Goal: Information Seeking & Learning: Learn about a topic

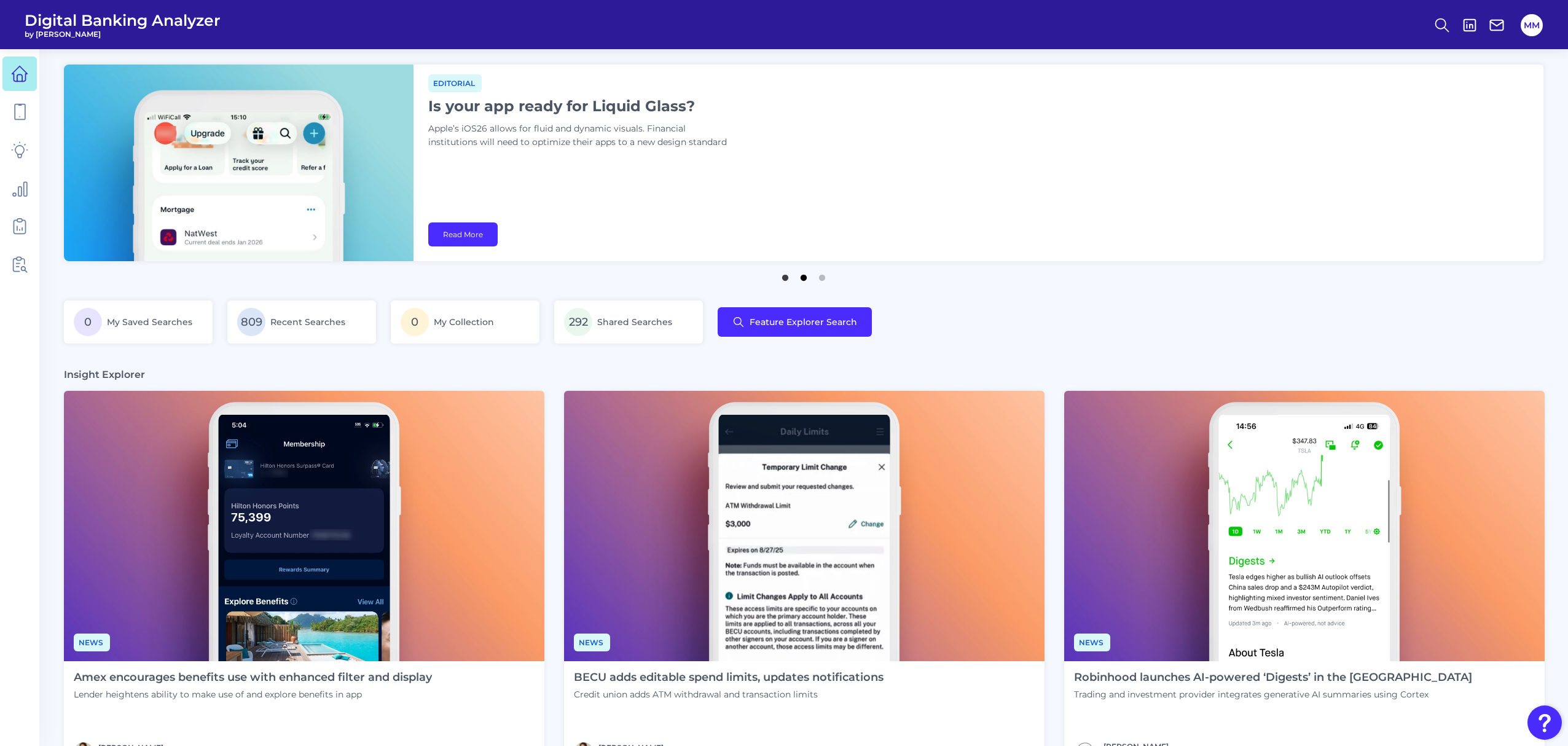
click at [803, 281] on button "2" at bounding box center [803, 275] width 12 height 12
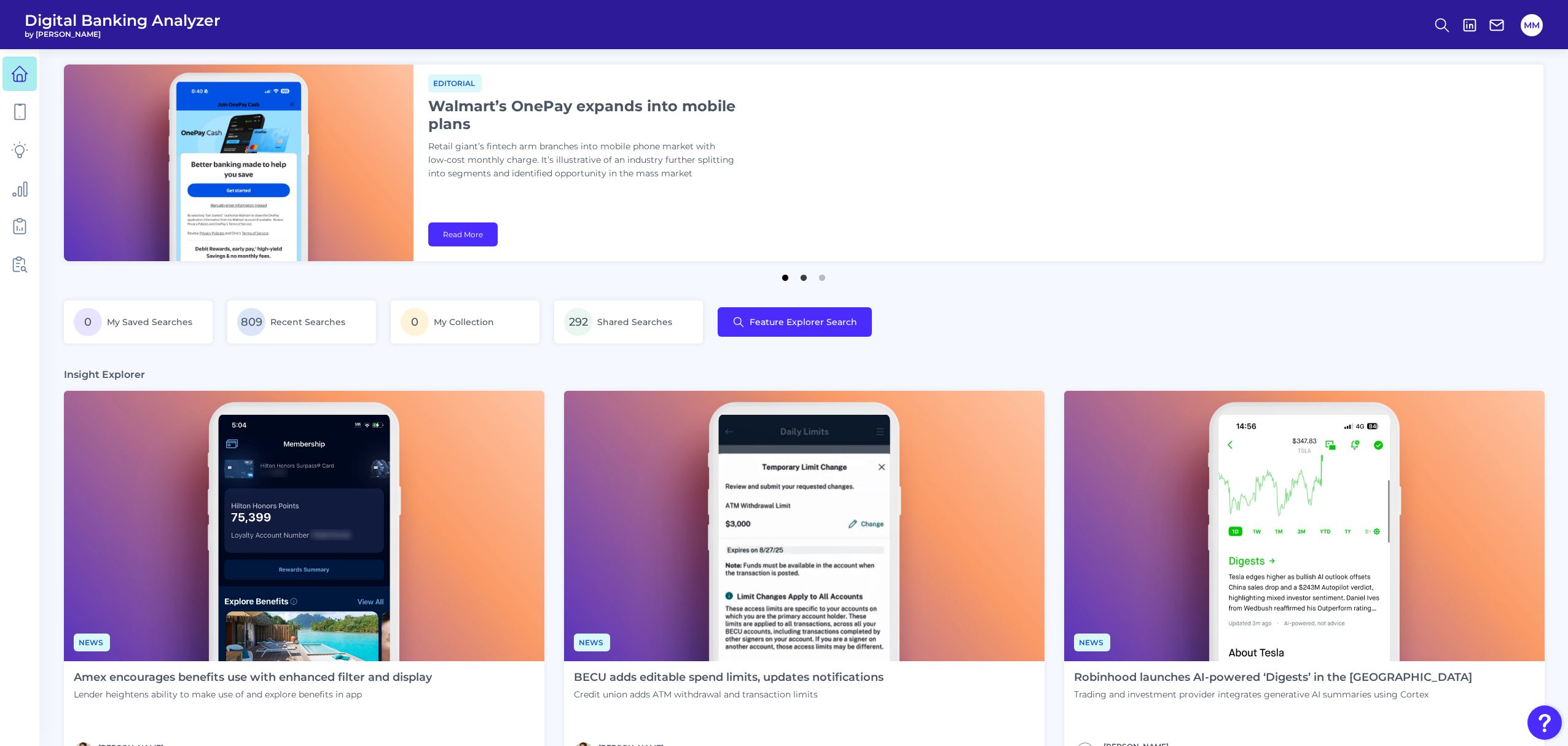
click at [782, 281] on button "1" at bounding box center [785, 275] width 12 height 12
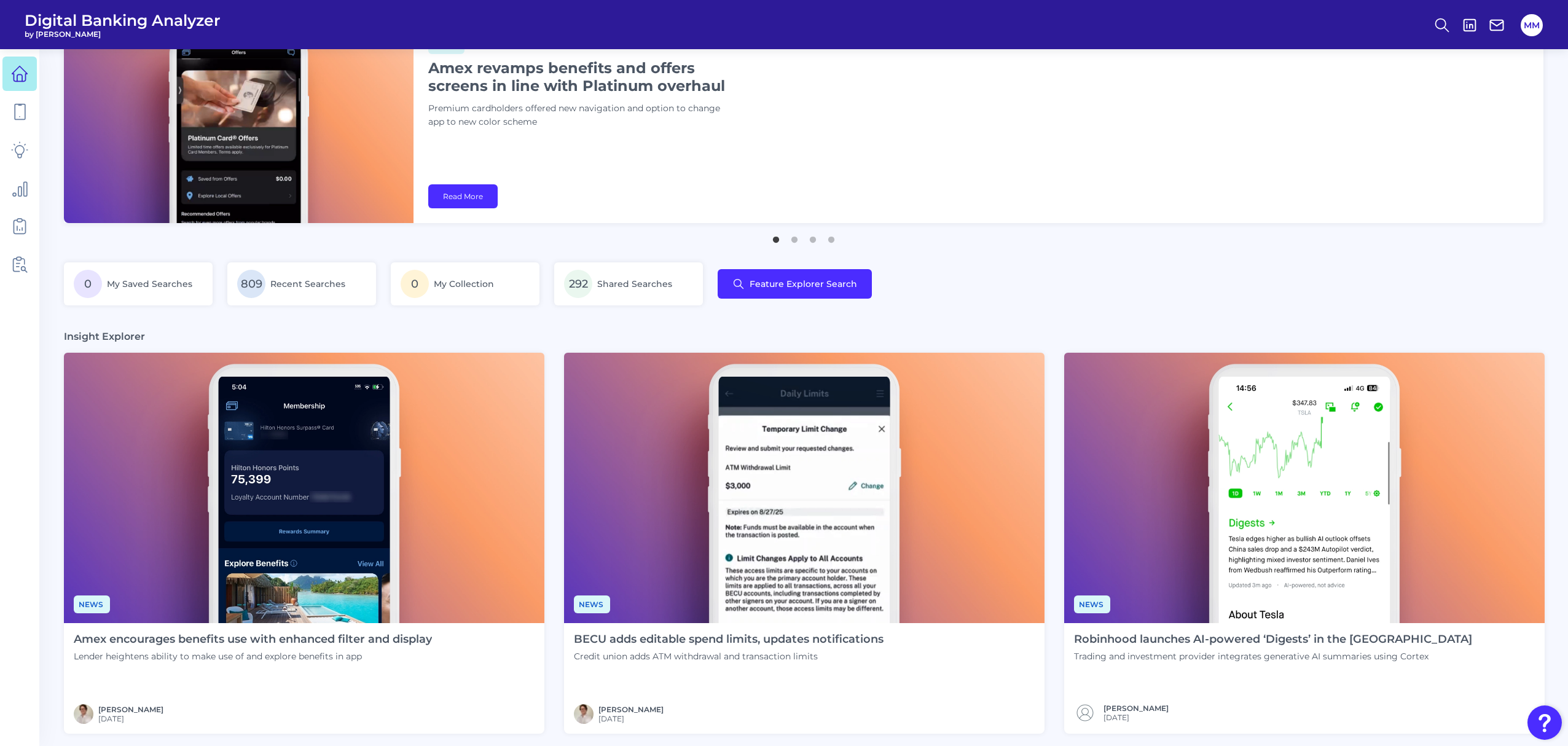
scroll to position [39, 0]
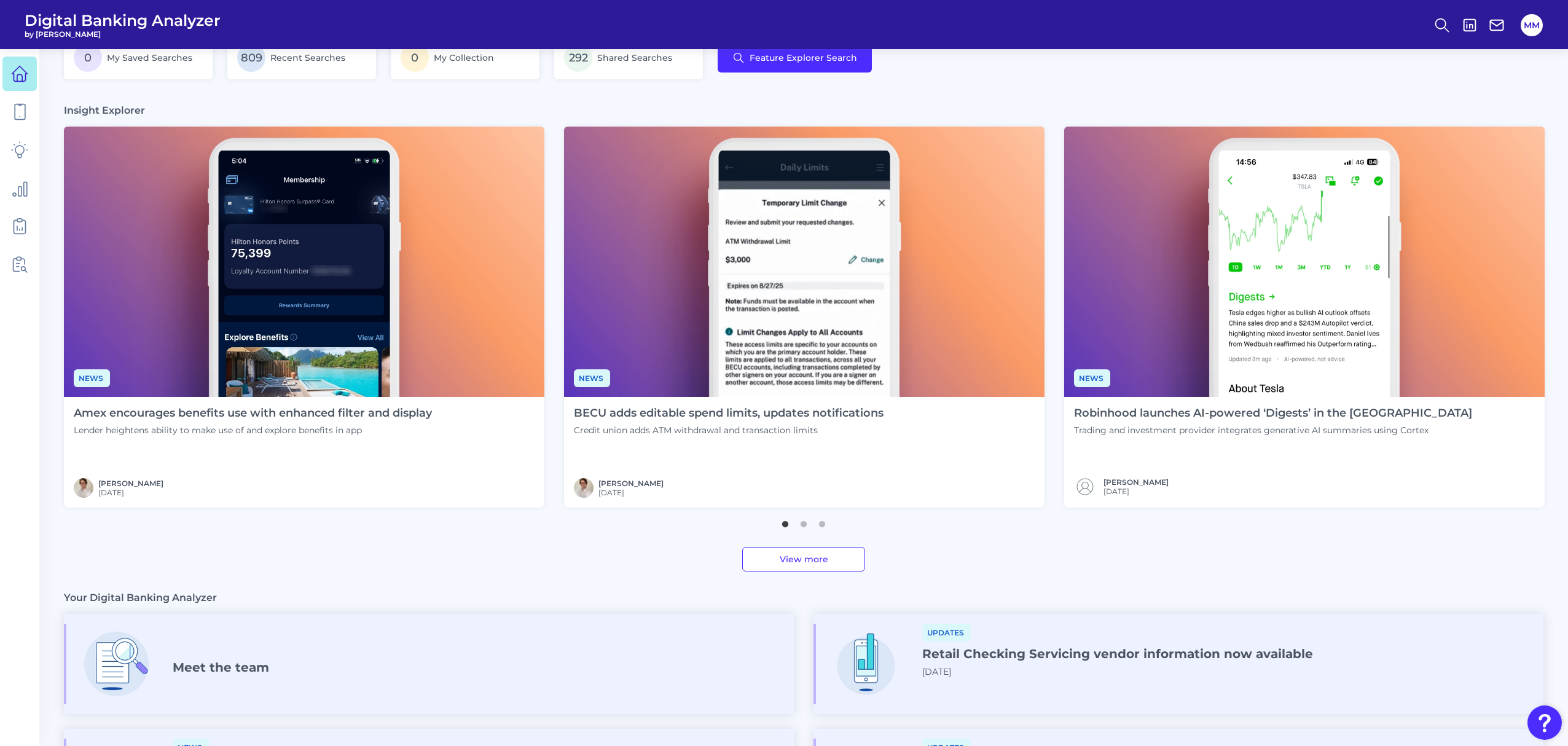
scroll to position [270, 0]
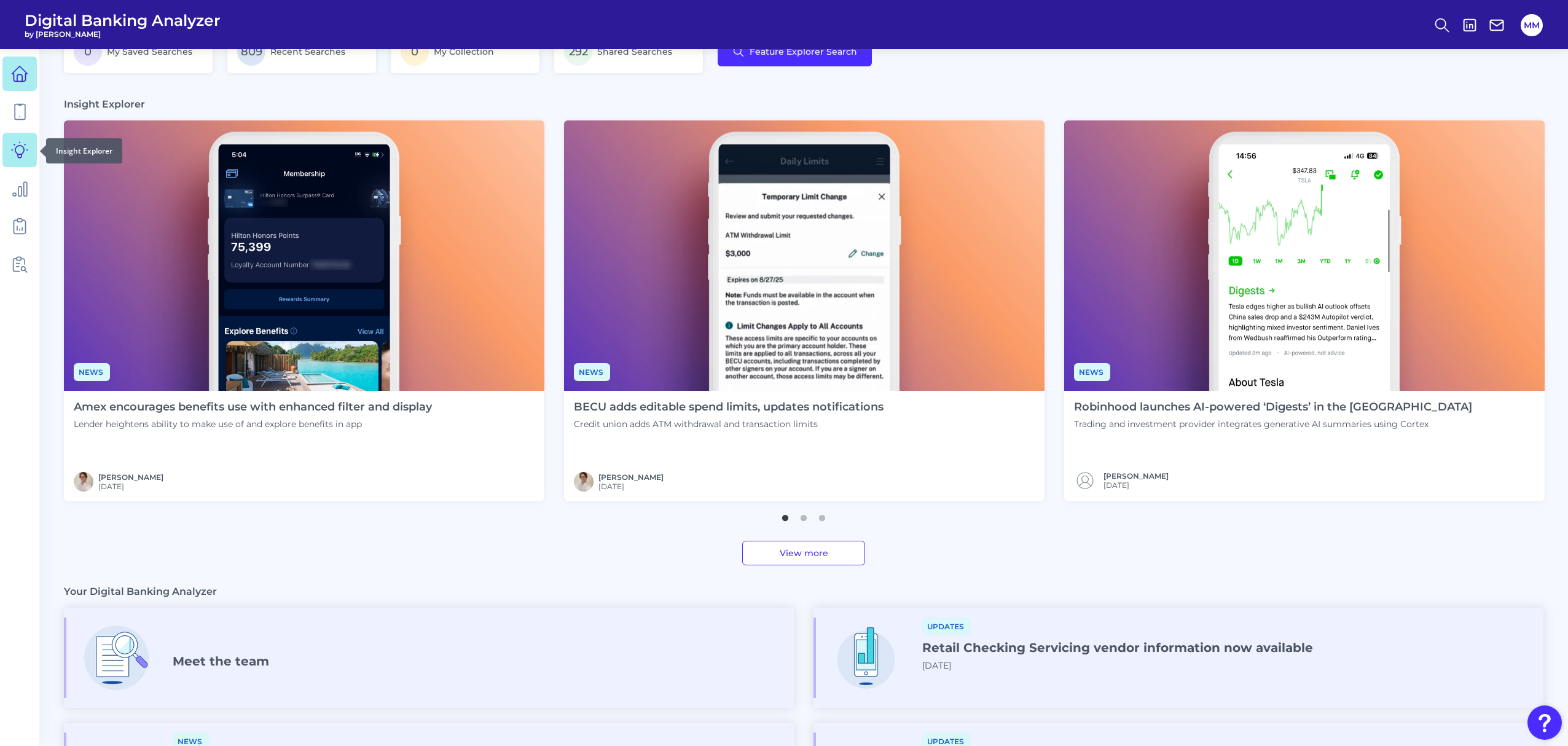
click at [14, 145] on icon at bounding box center [20, 150] width 17 height 17
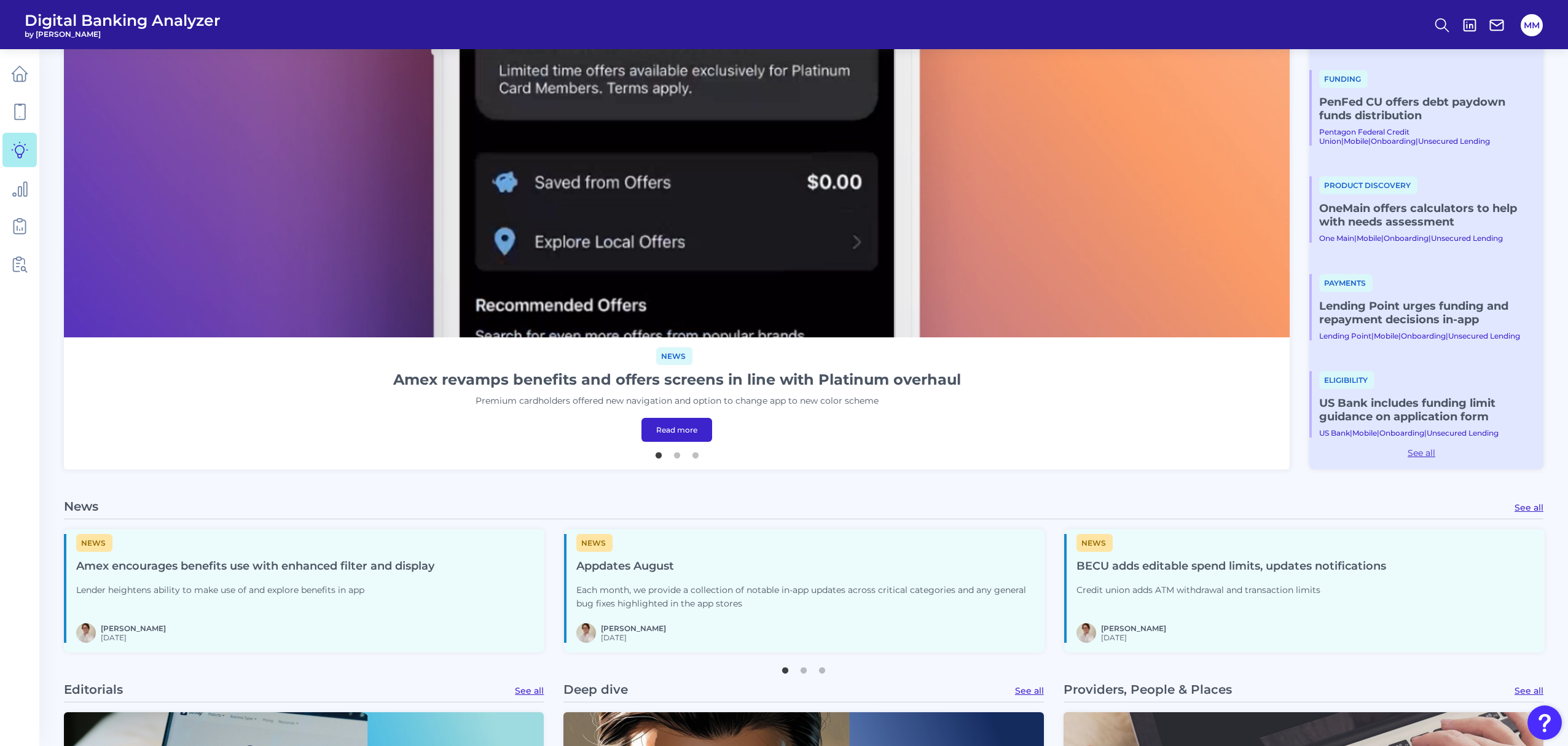
scroll to position [518, 0]
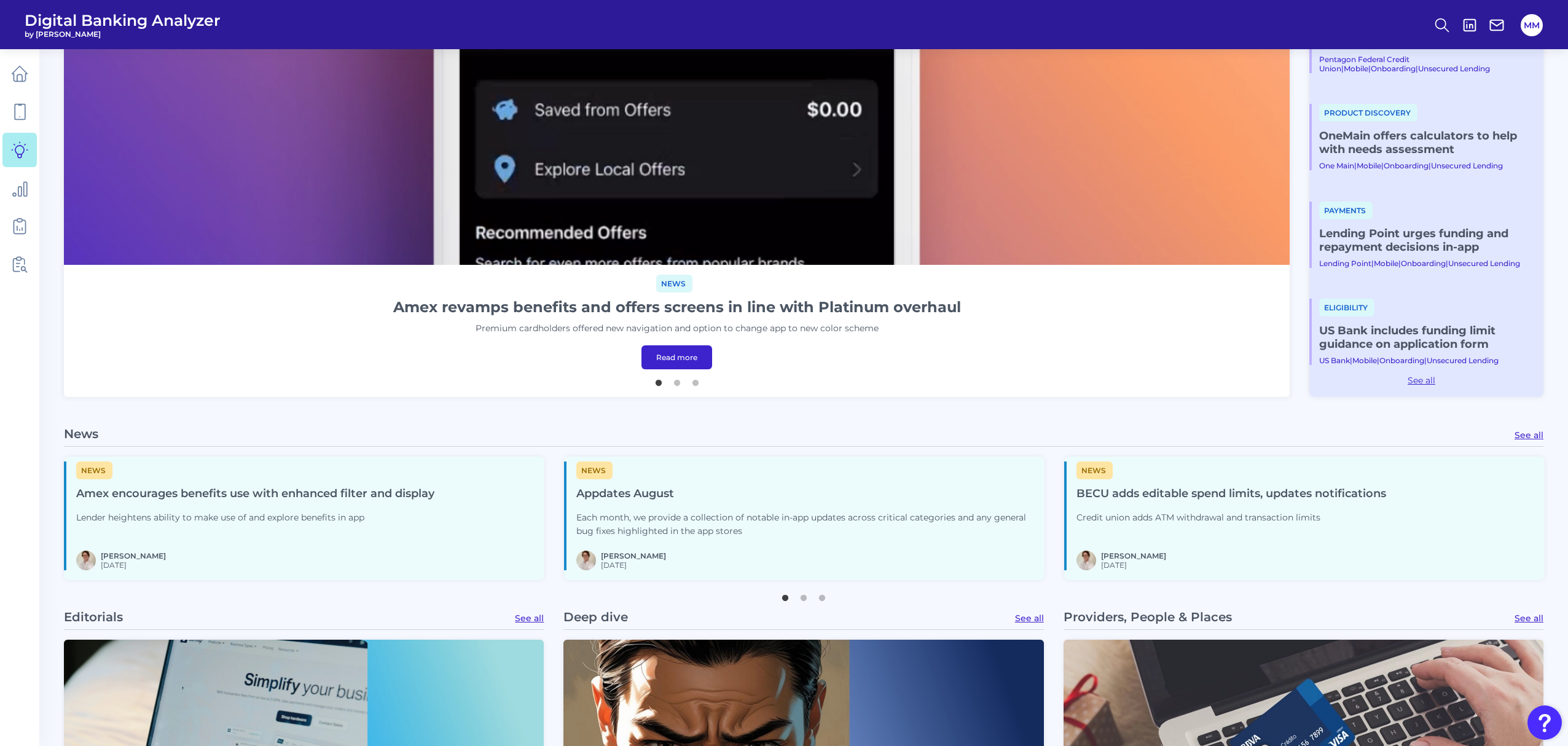
click at [667, 355] on link "Read more" at bounding box center [676, 357] width 70 height 24
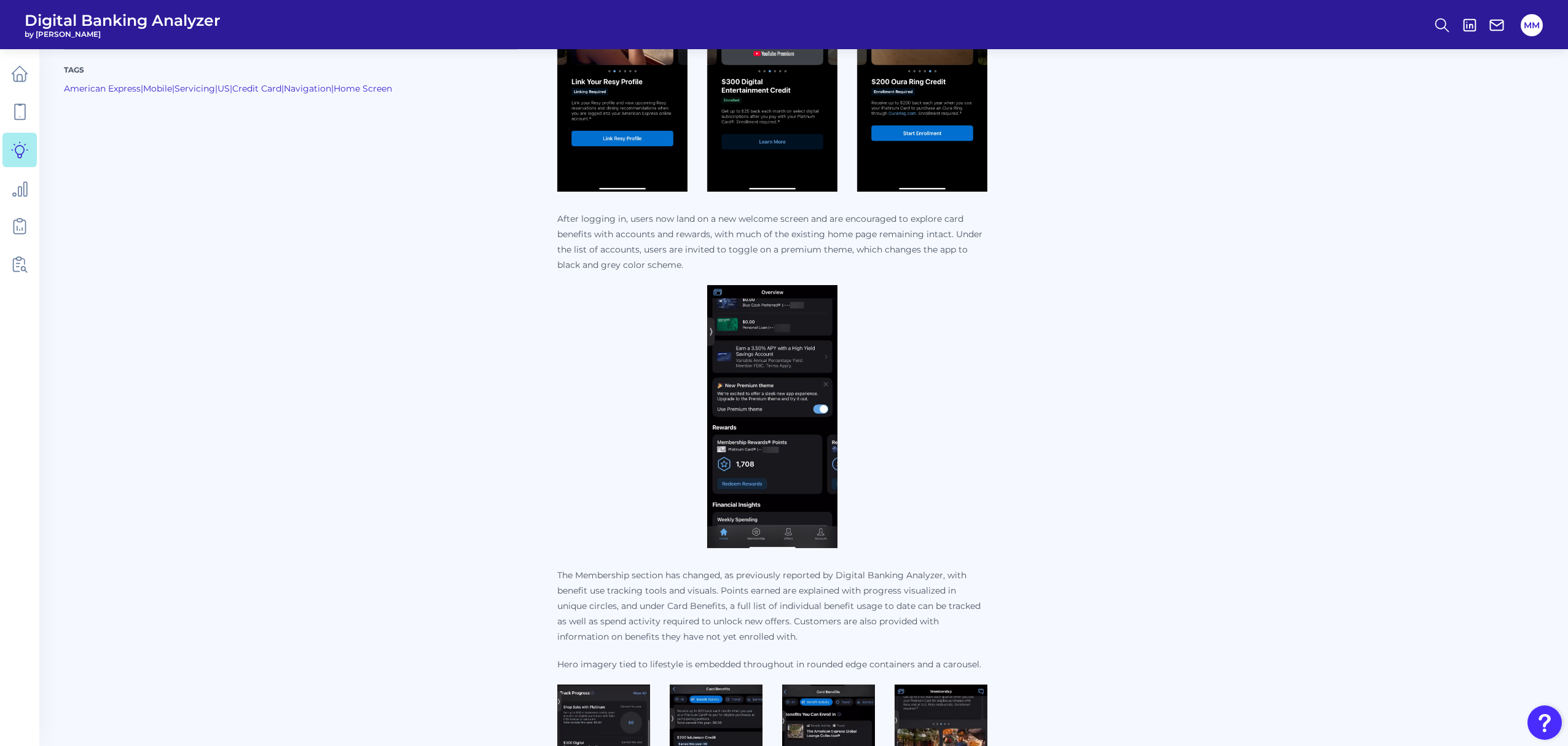
scroll to position [634, 0]
click at [767, 426] on img at bounding box center [772, 417] width 130 height 263
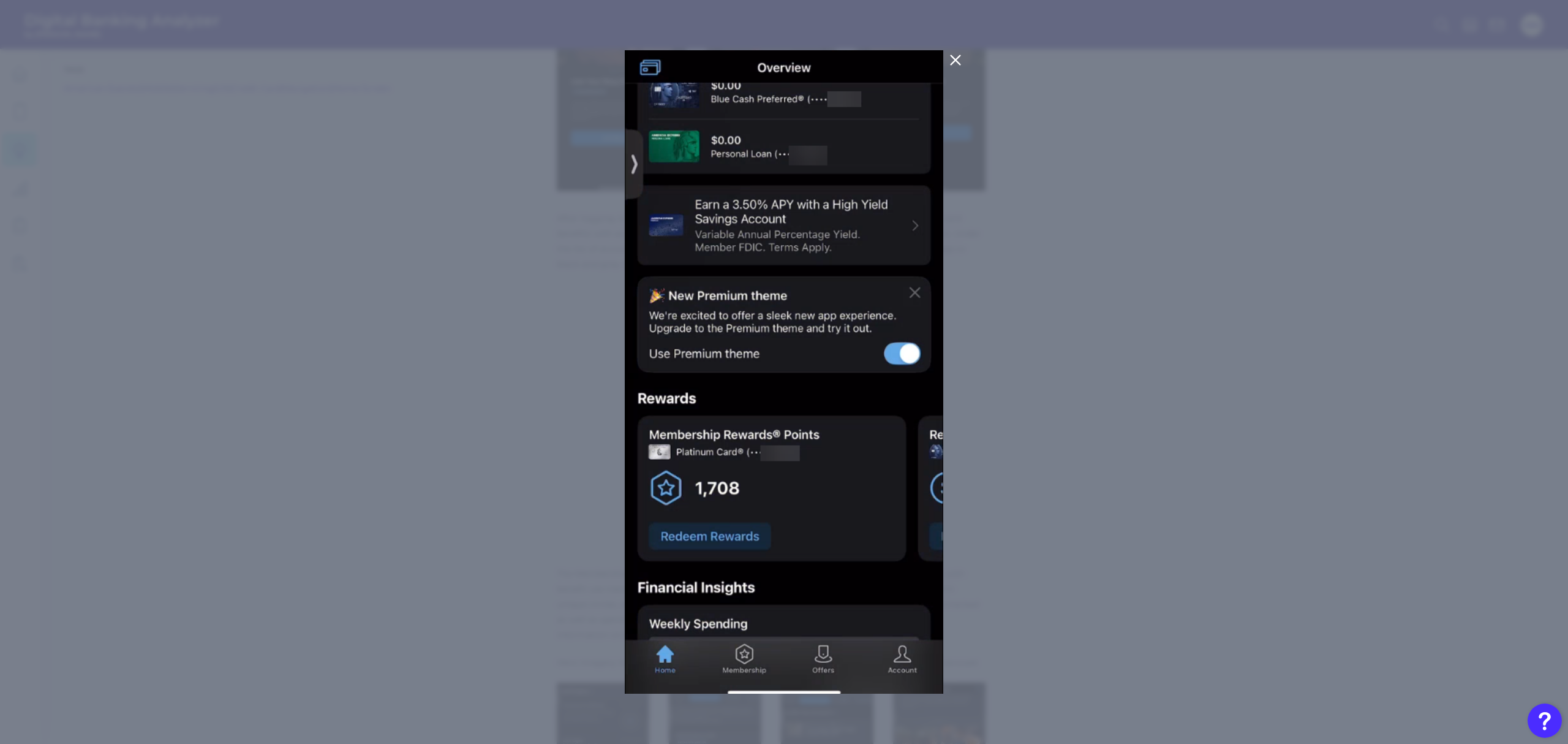
click at [958, 61] on icon at bounding box center [955, 60] width 14 height 14
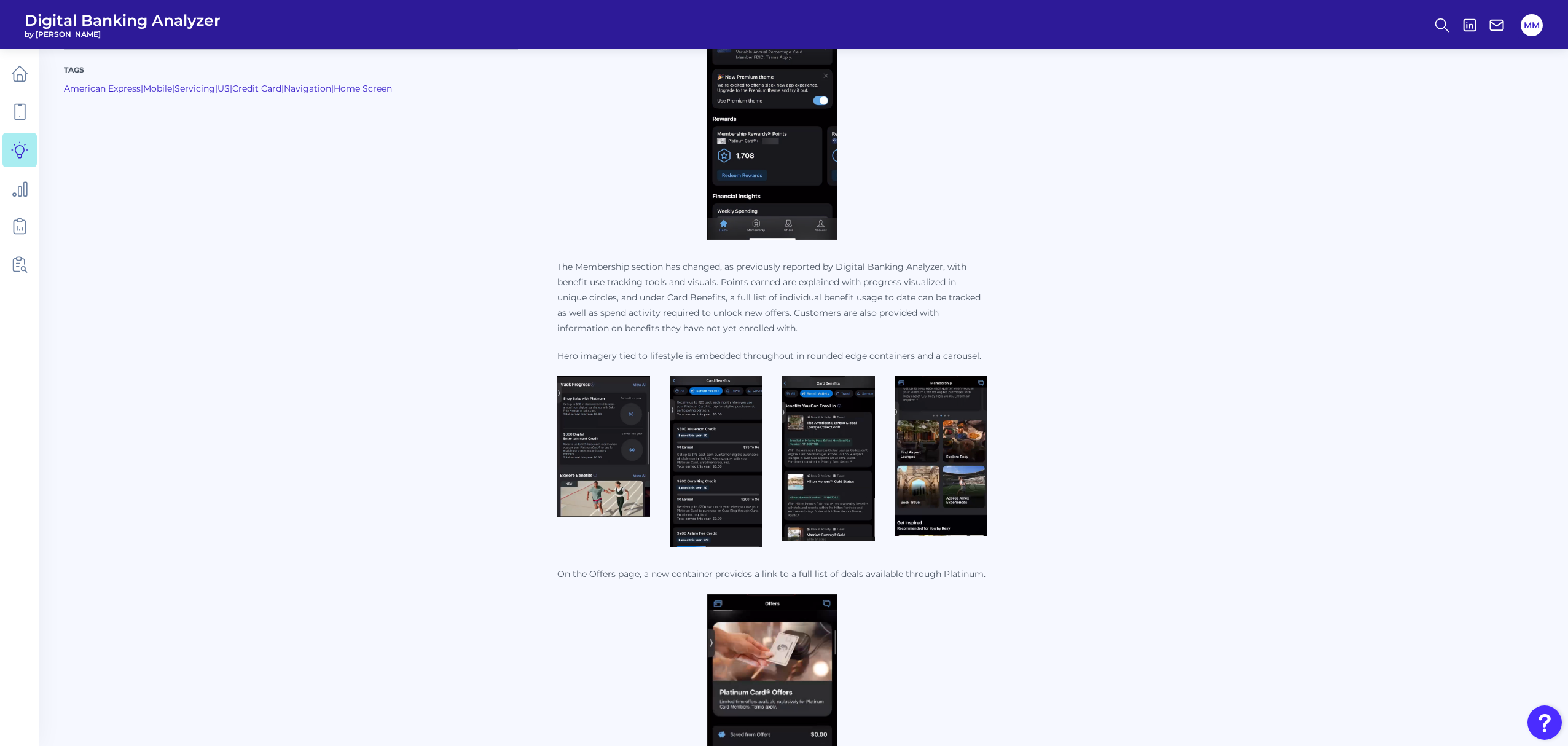
scroll to position [993, 0]
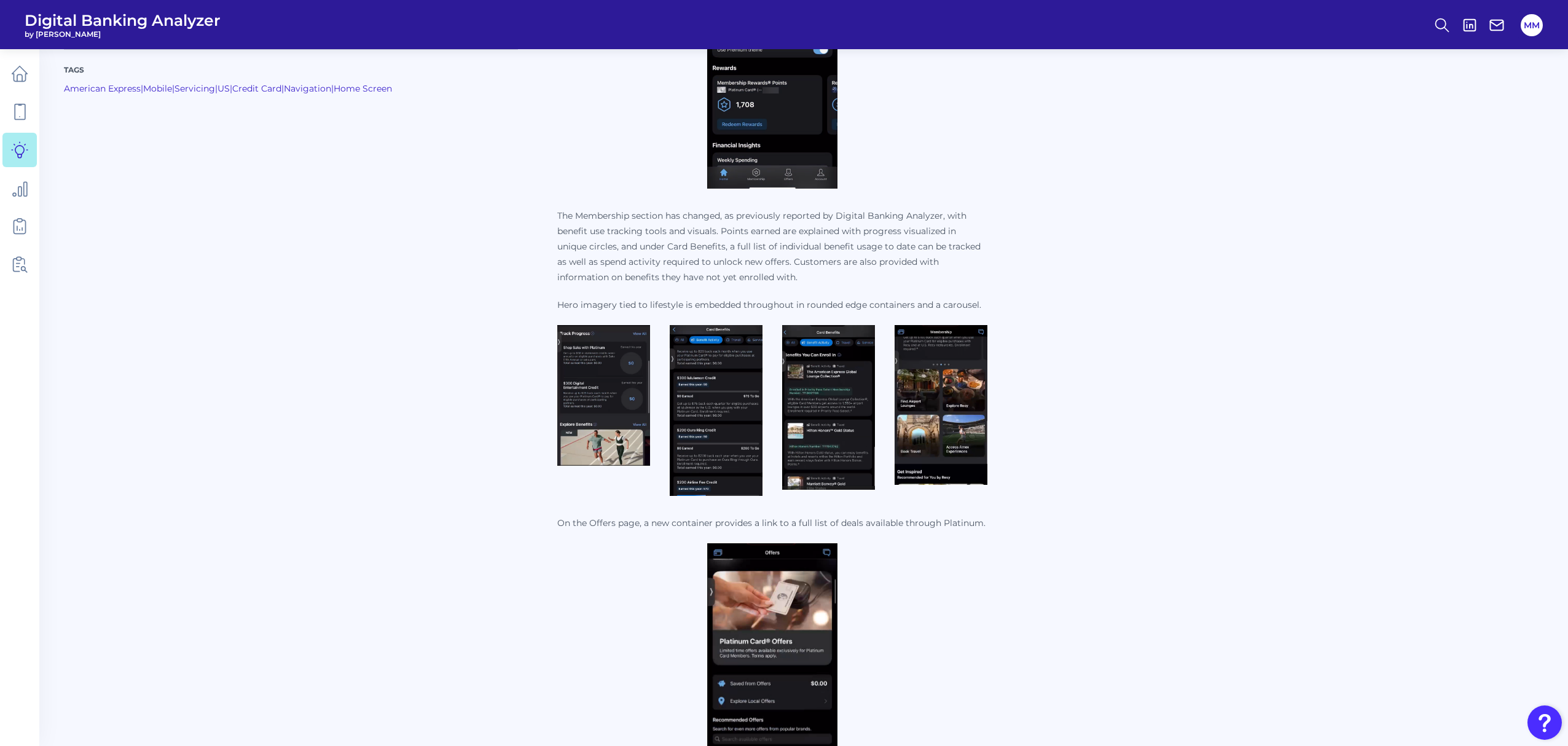
click at [603, 404] on img at bounding box center [604, 396] width 93 height 141
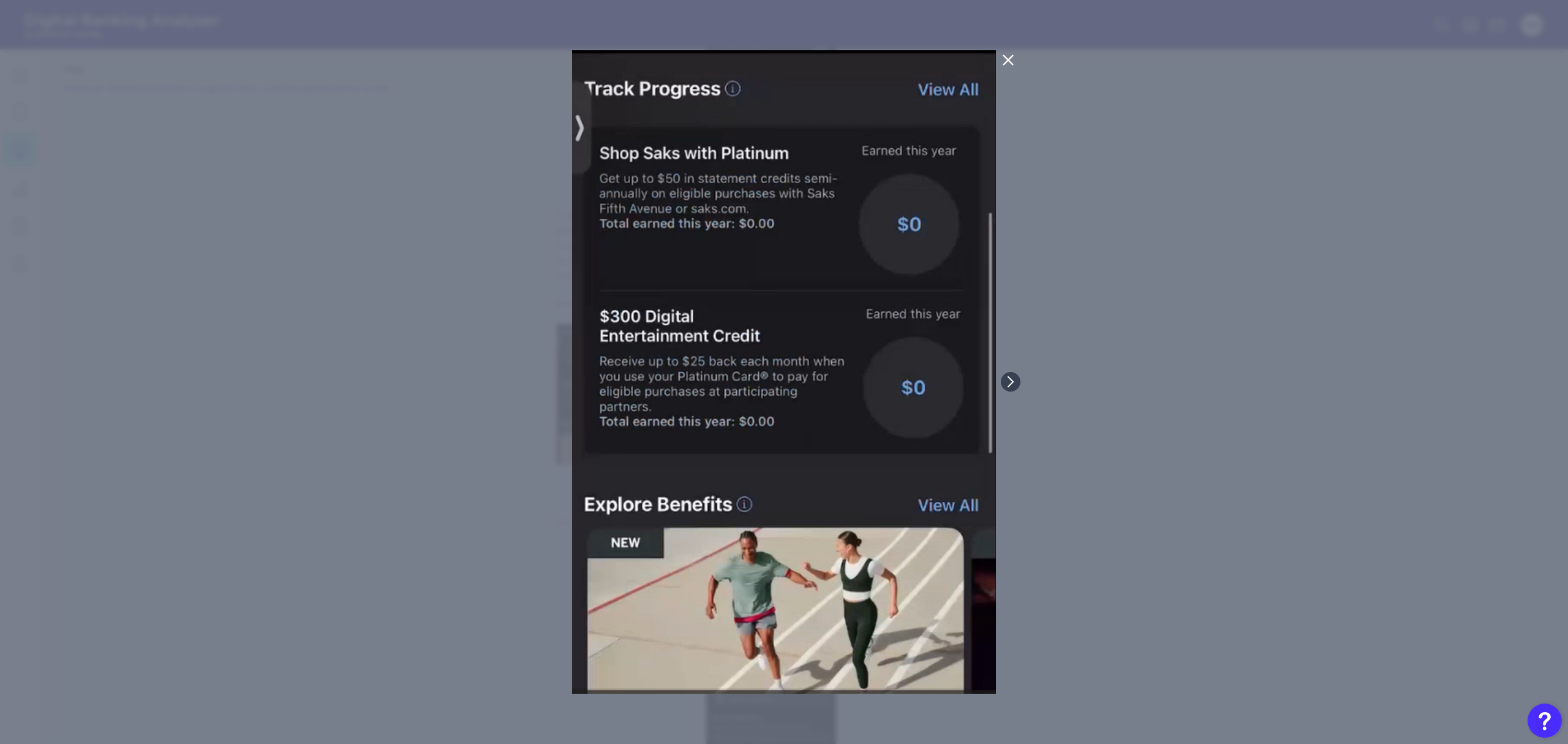
click at [1008, 60] on icon at bounding box center [1008, 60] width 9 height 9
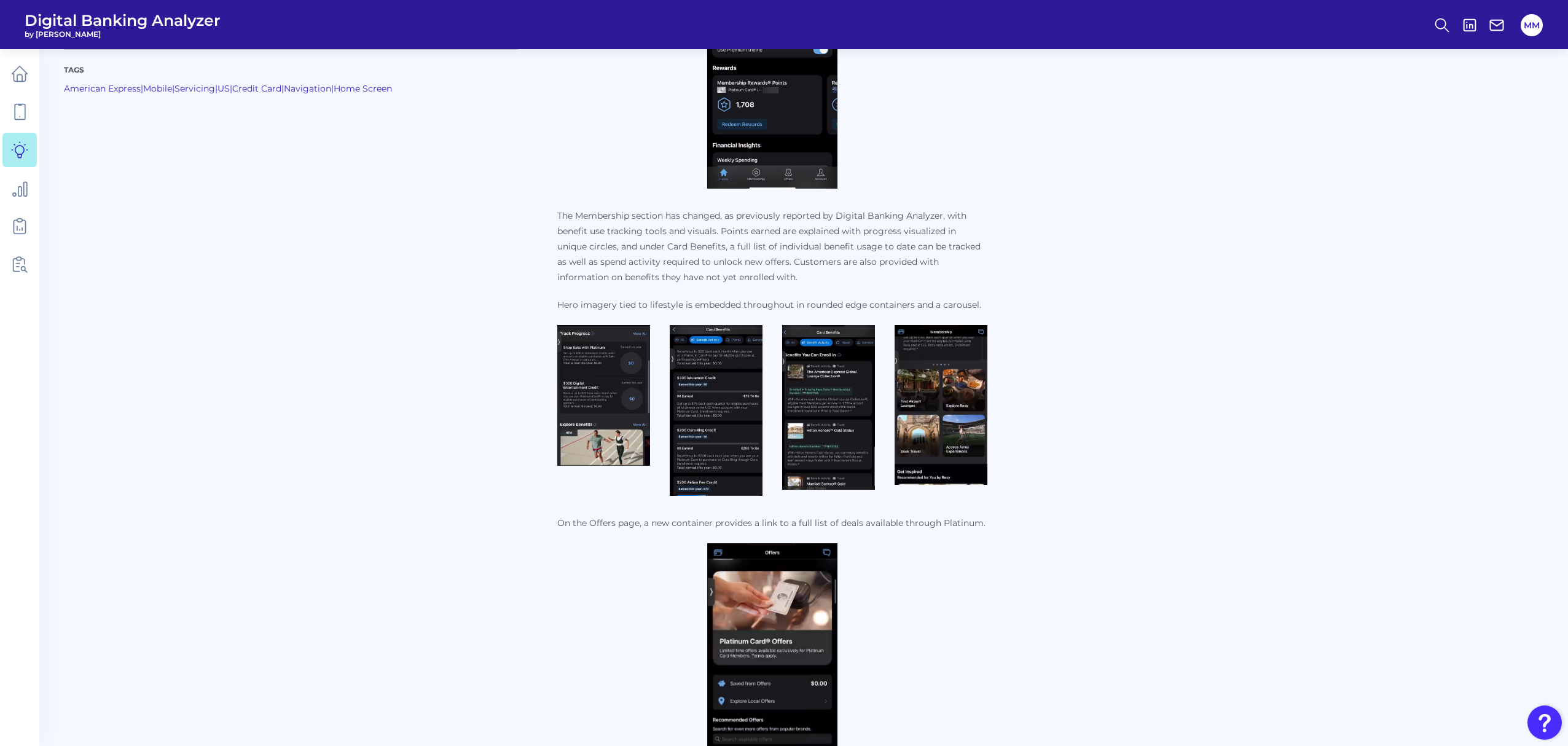
click at [731, 414] on img at bounding box center [716, 411] width 93 height 171
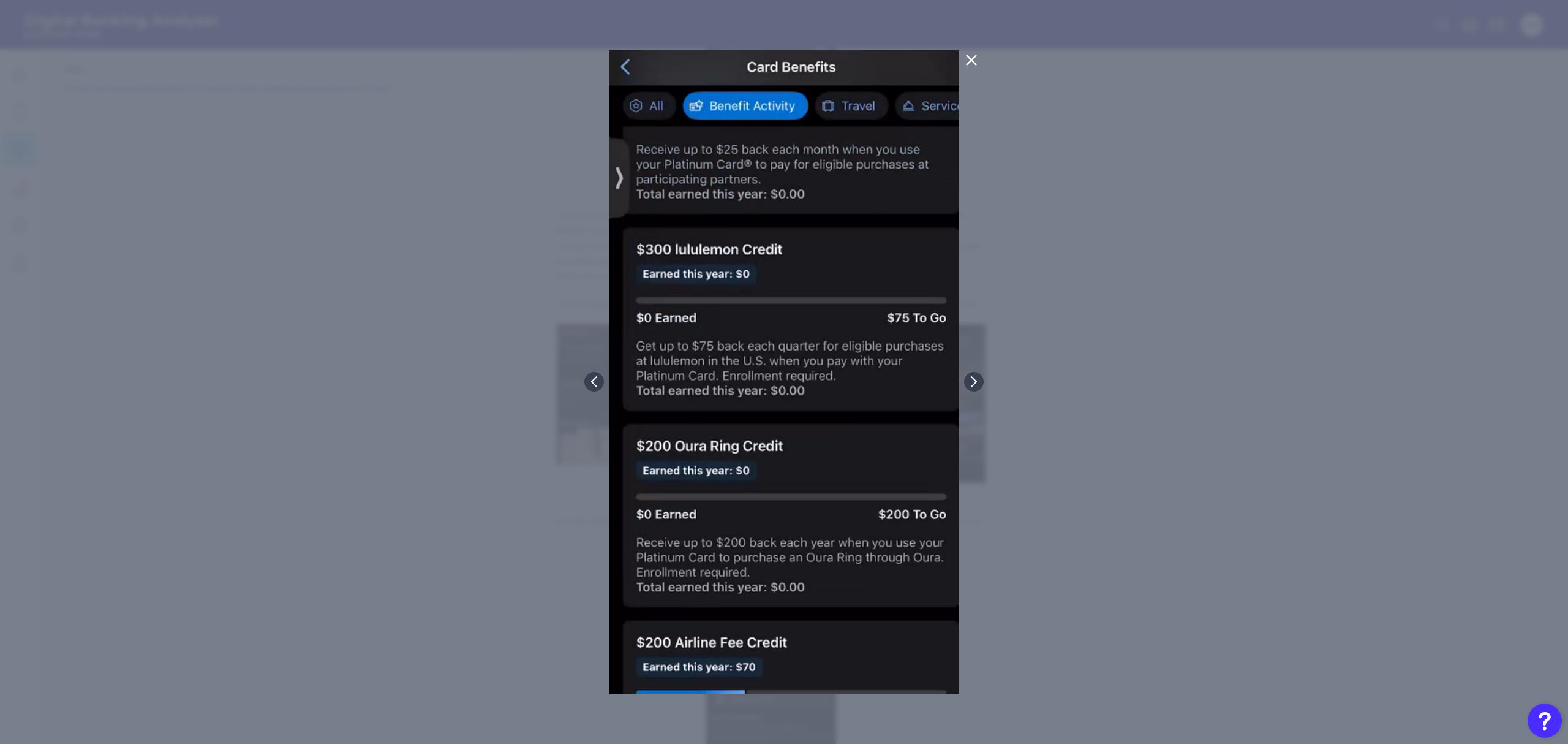
click at [961, 65] on button at bounding box center [971, 60] width 24 height 20
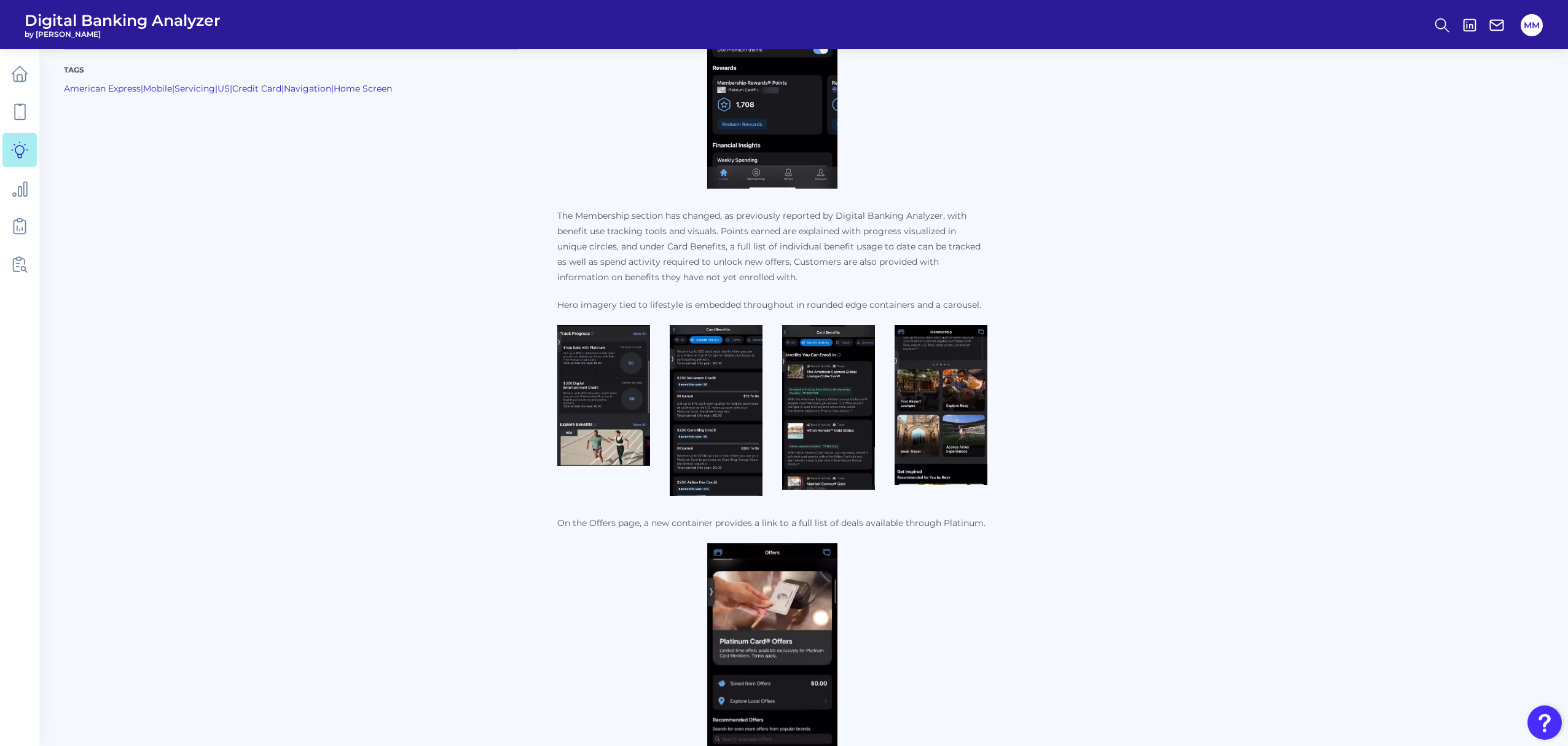
click at [852, 424] on img at bounding box center [828, 408] width 93 height 165
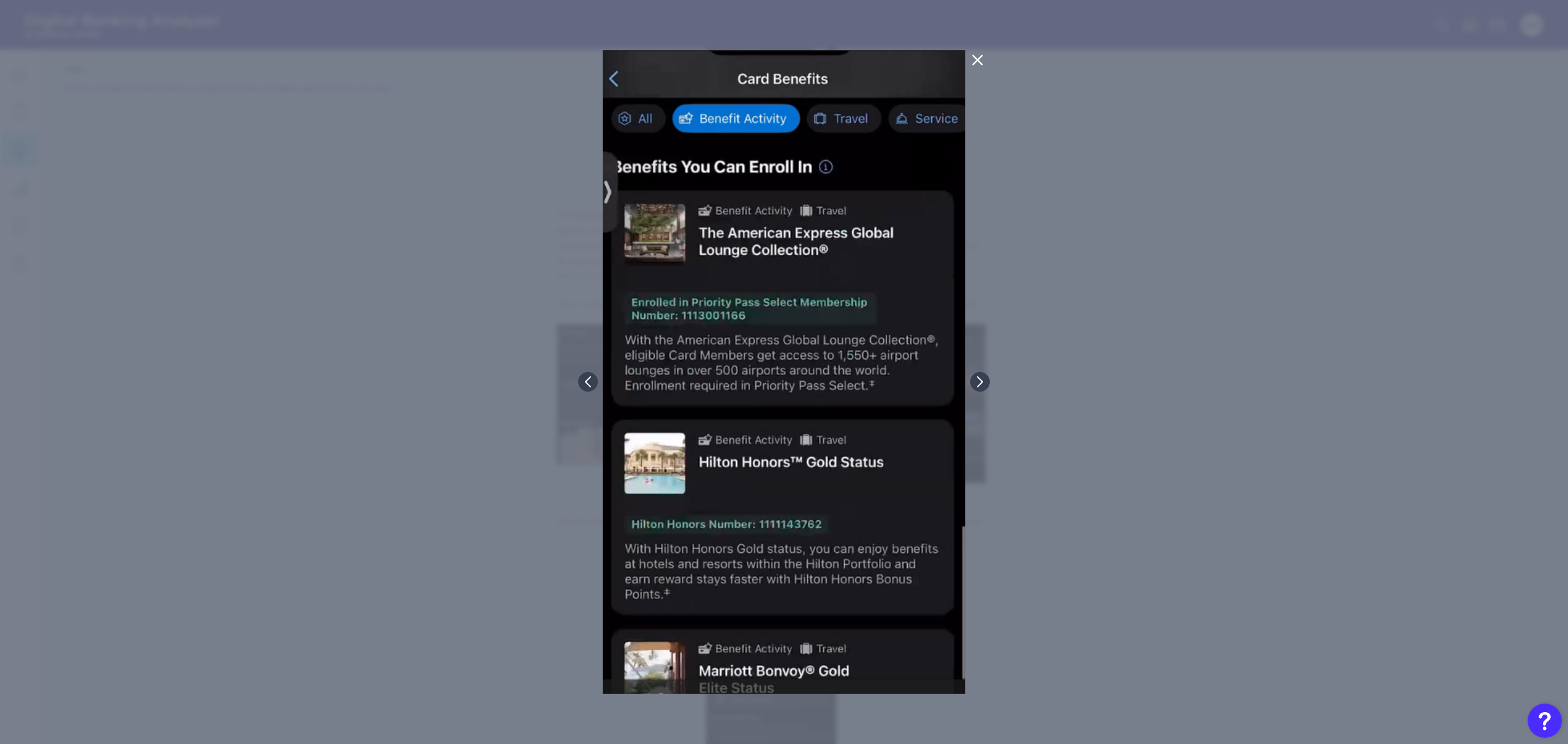
click at [977, 59] on icon at bounding box center [977, 60] width 9 height 9
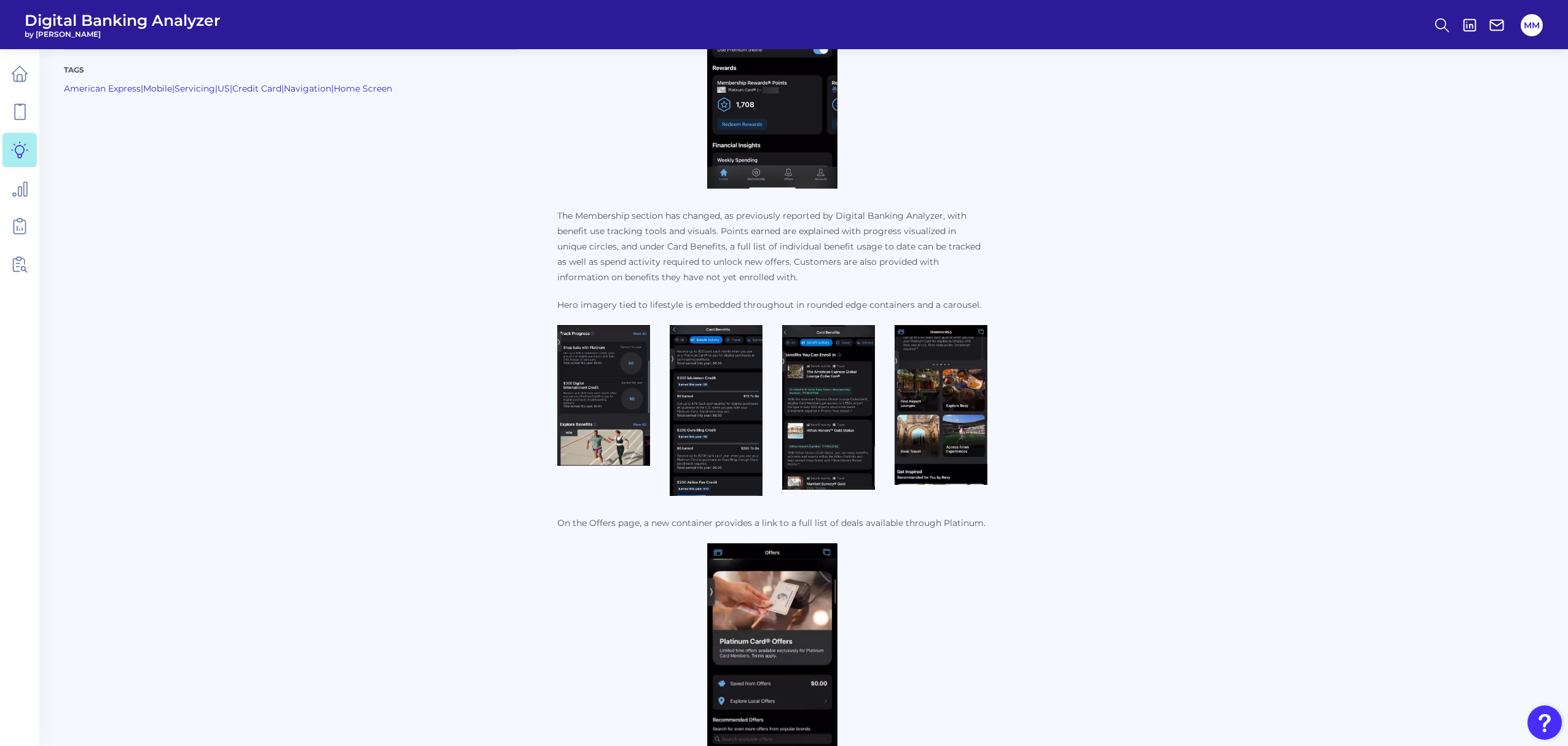
click at [933, 382] on img at bounding box center [940, 405] width 93 height 160
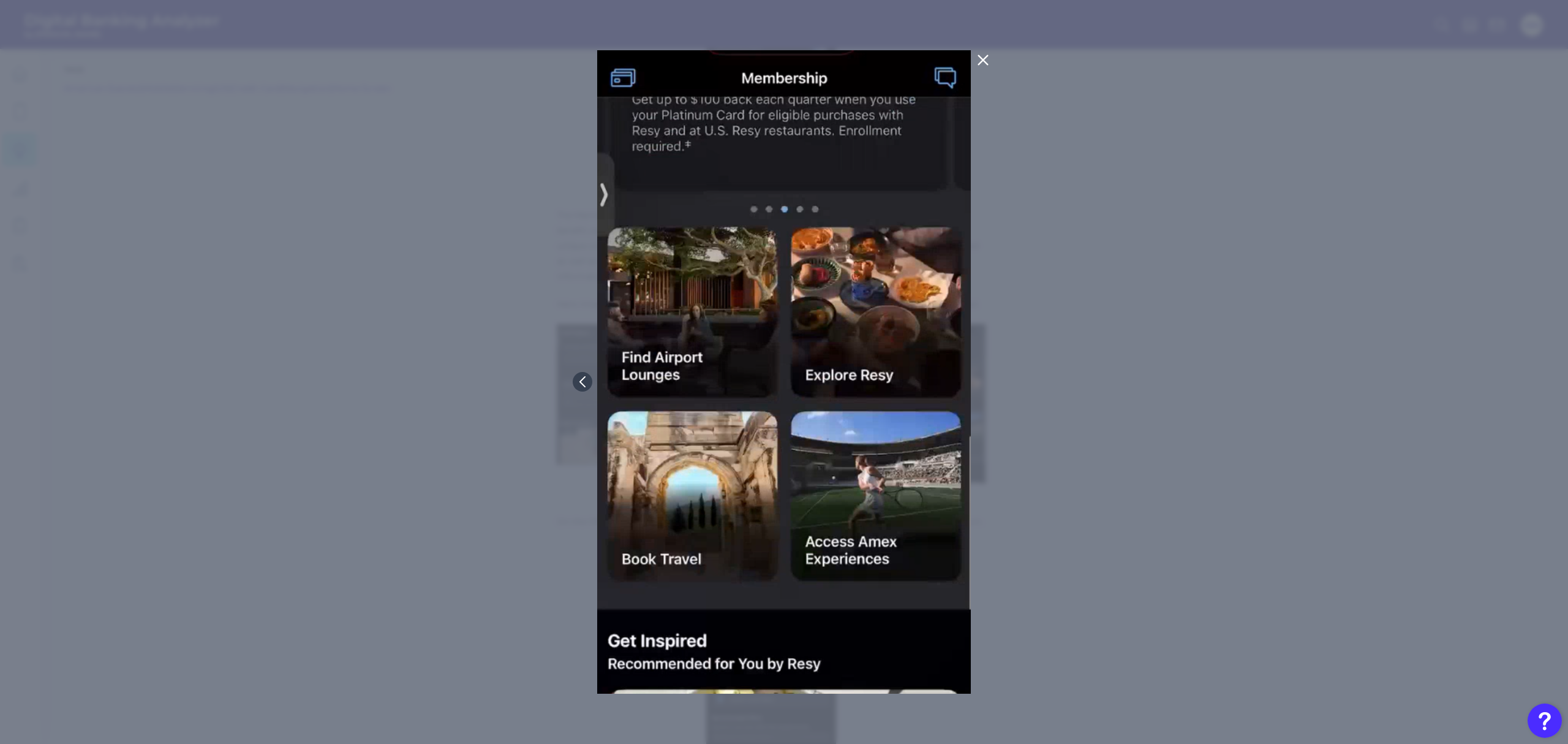
click at [983, 63] on icon at bounding box center [983, 60] width 14 height 14
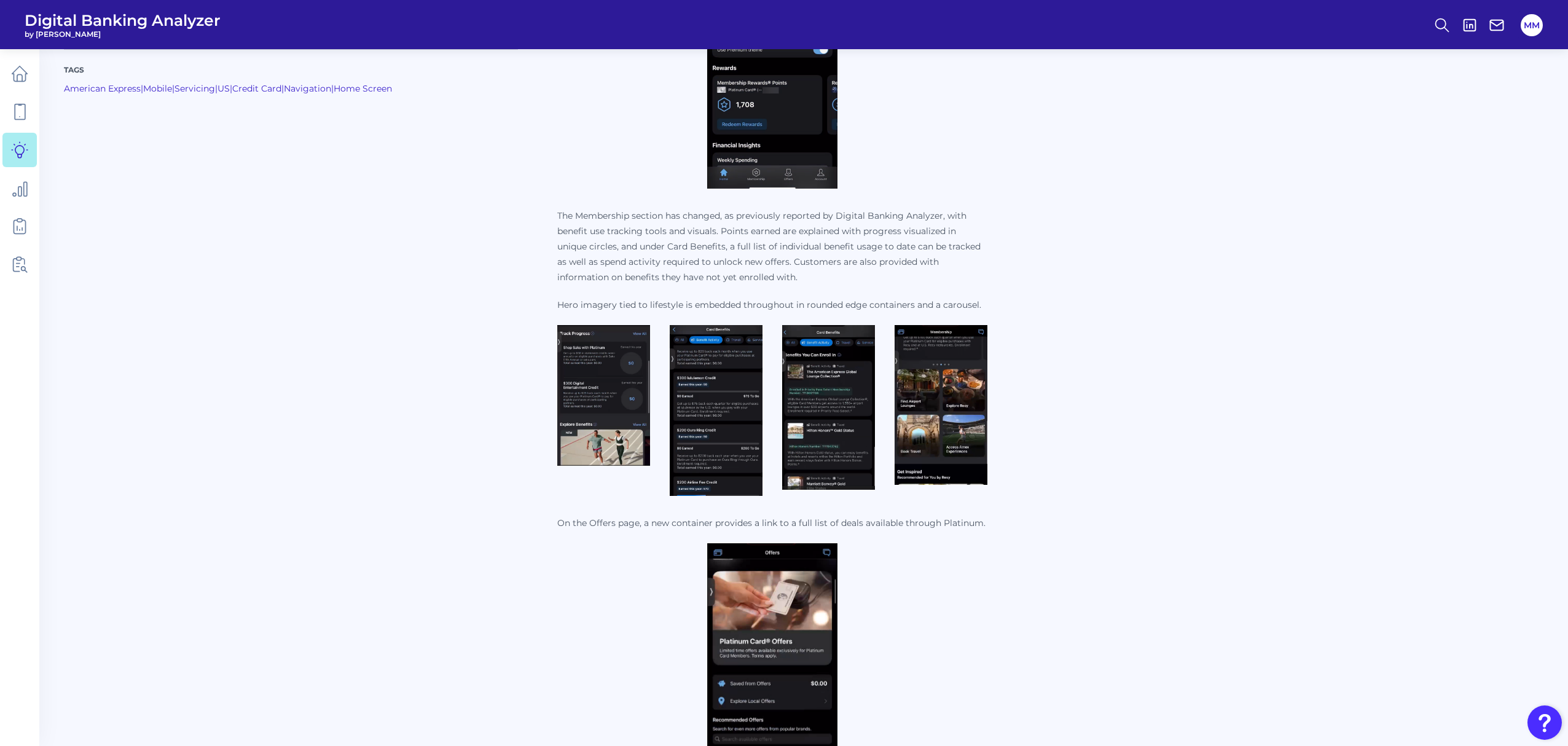
click at [801, 674] on img at bounding box center [772, 653] width 130 height 220
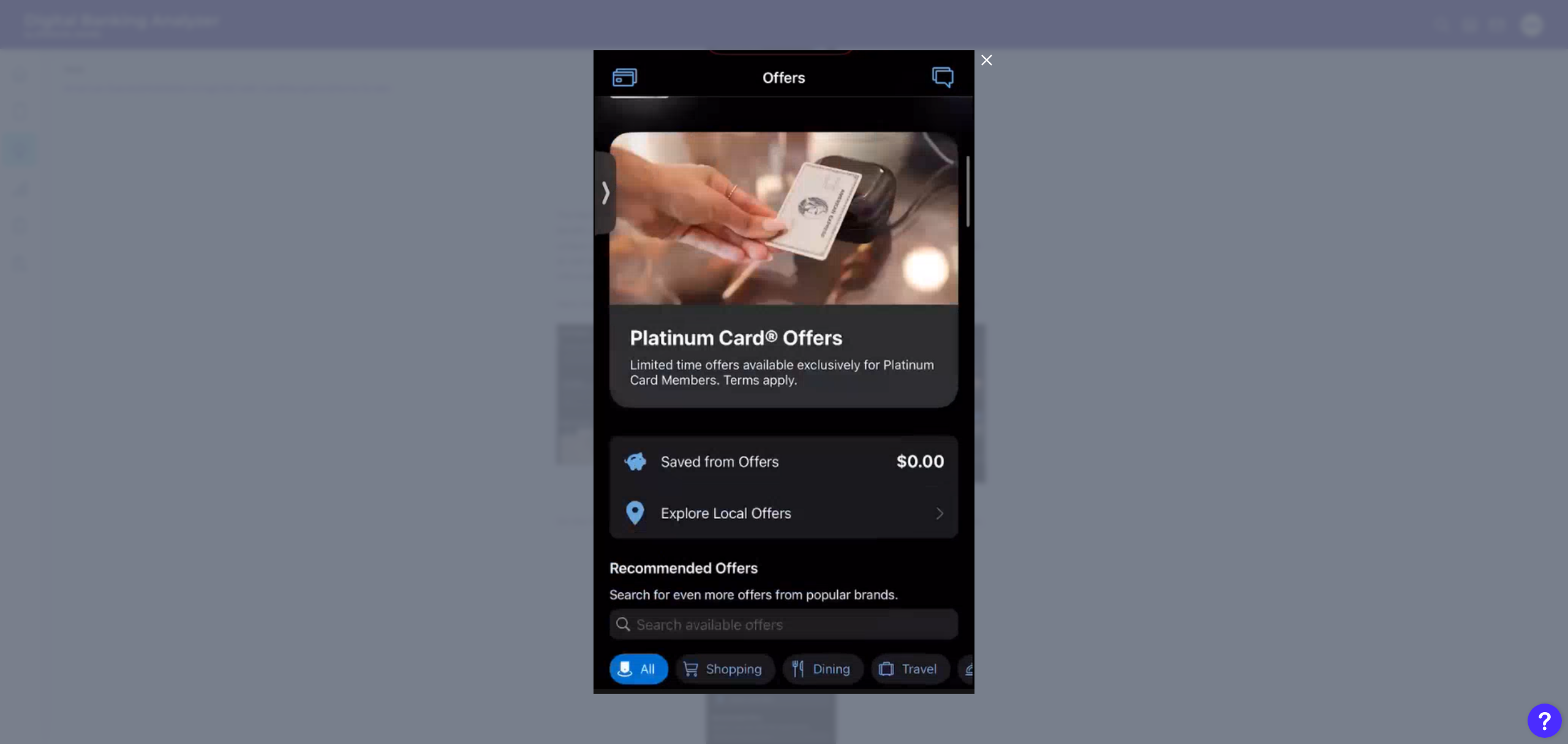
click at [983, 61] on icon at bounding box center [987, 60] width 14 height 14
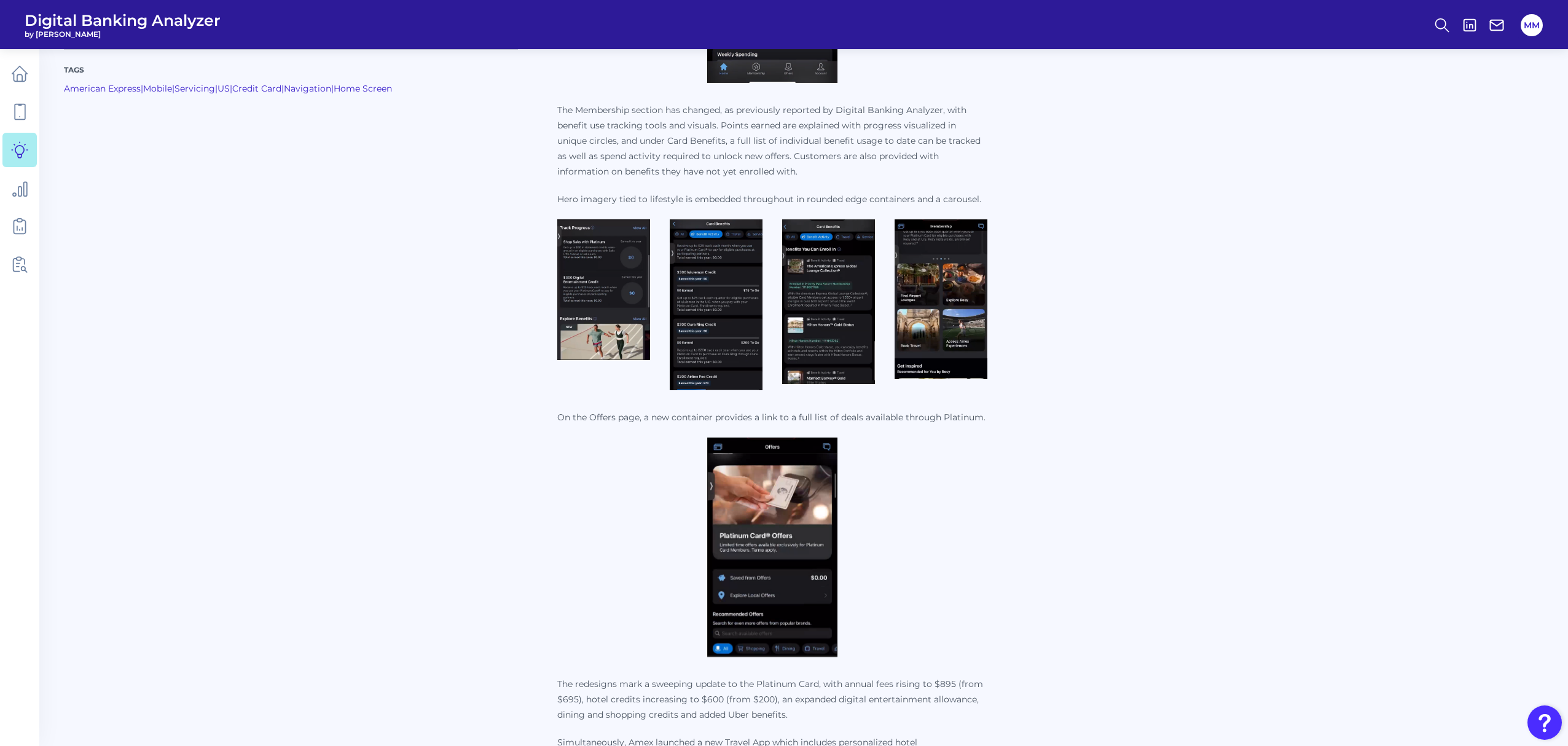
scroll to position [1100, 0]
click at [705, 295] on img at bounding box center [716, 304] width 93 height 171
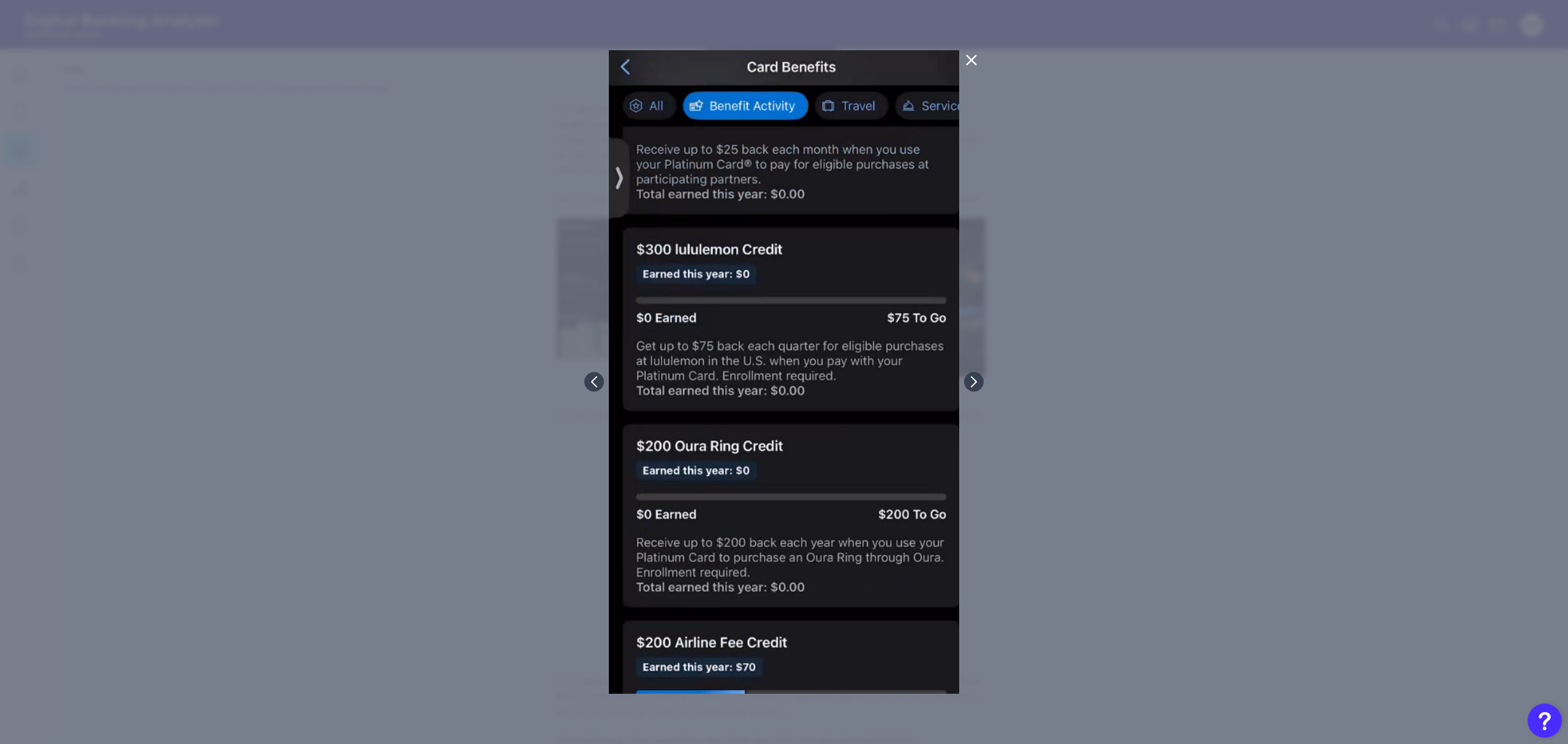
click at [971, 60] on icon at bounding box center [971, 60] width 9 height 9
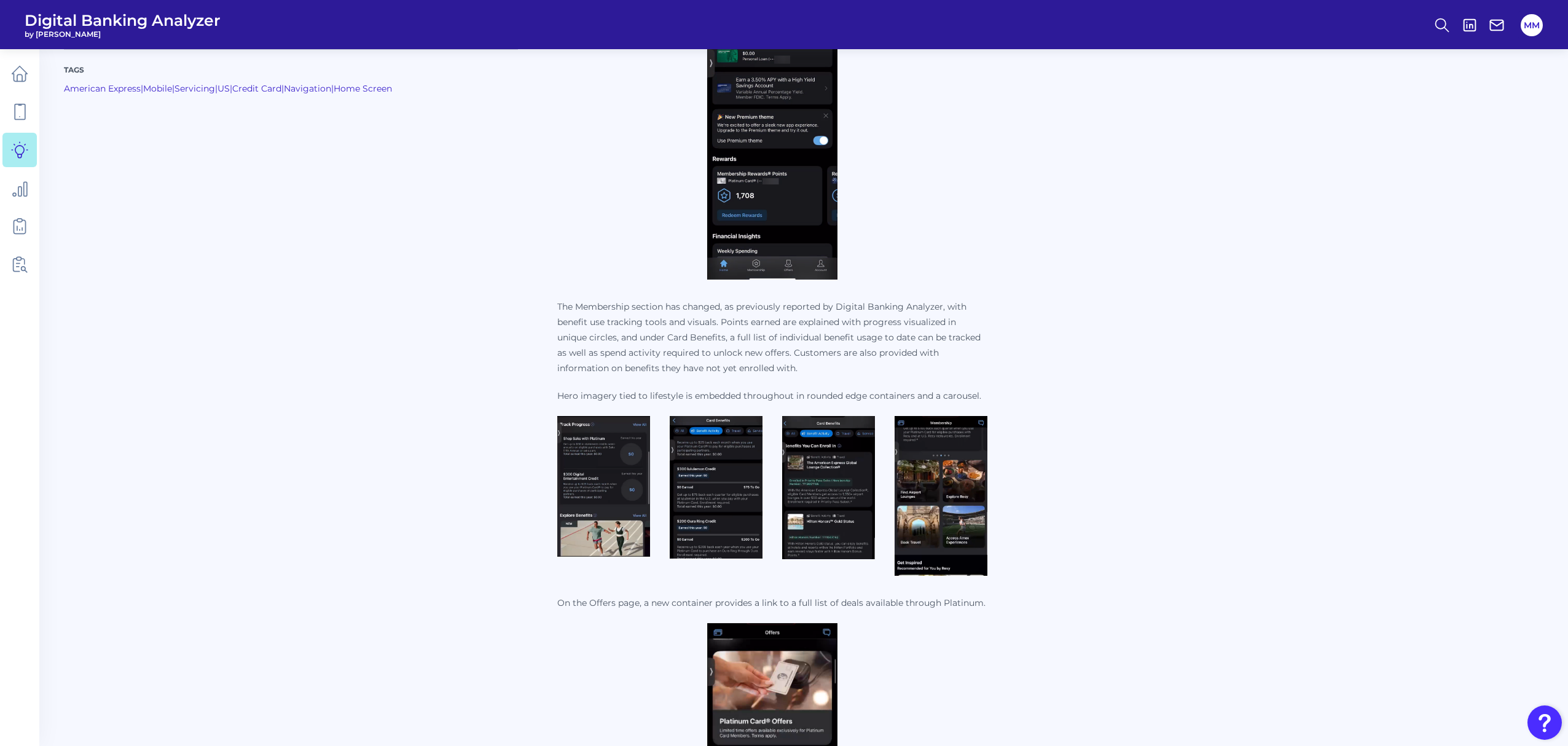
scroll to position [903, 0]
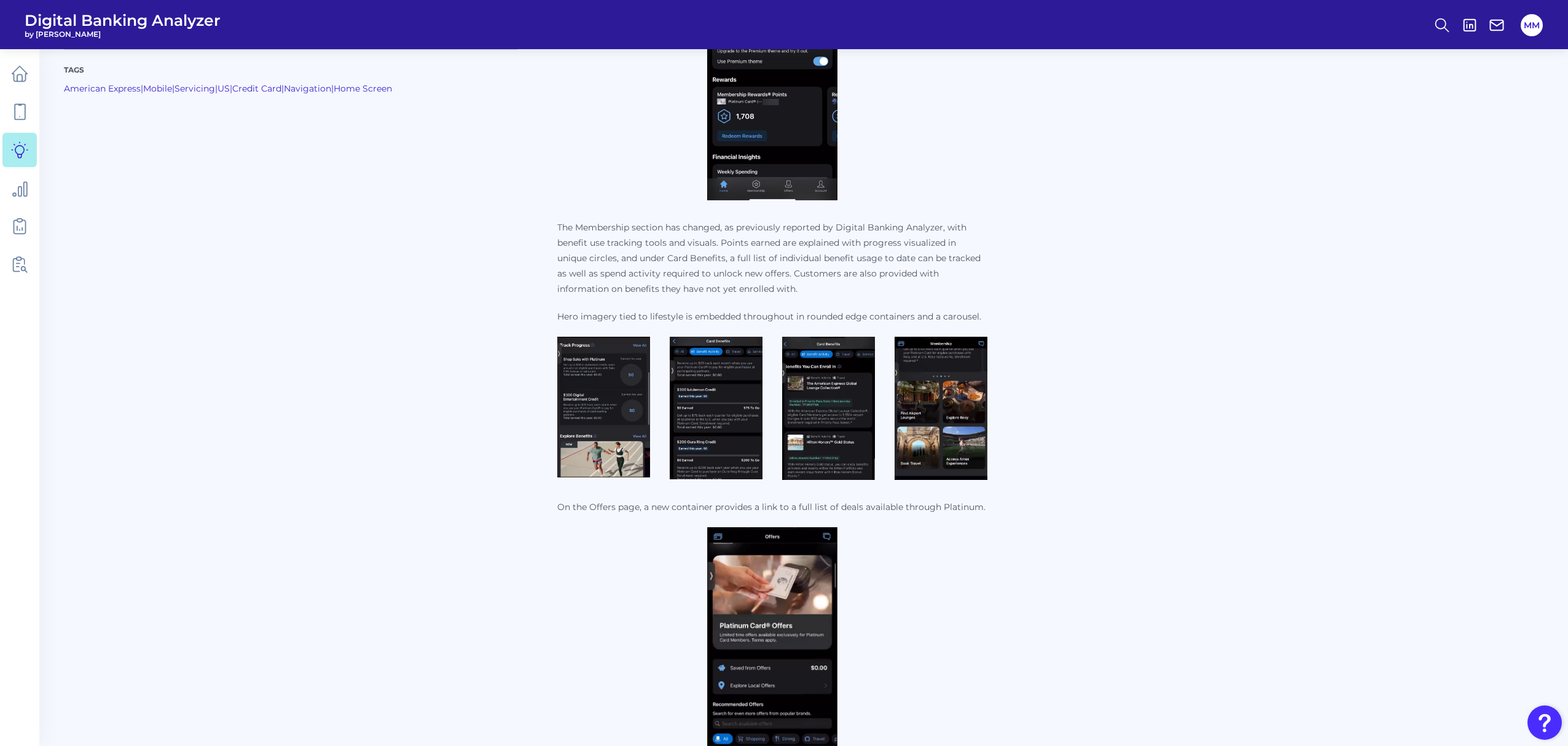
scroll to position [987, 0]
